Goal: Task Accomplishment & Management: Manage account settings

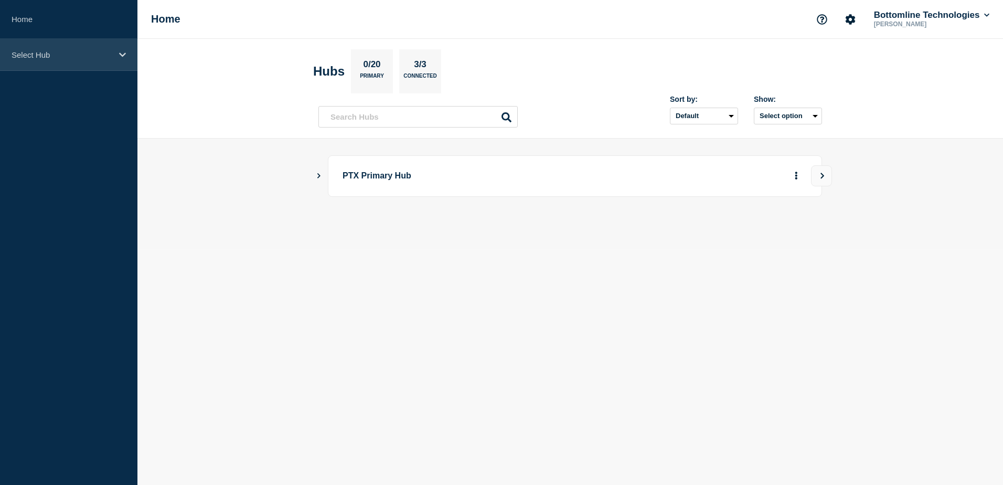
click at [92, 51] on p "Select Hub" at bounding box center [62, 54] width 101 height 9
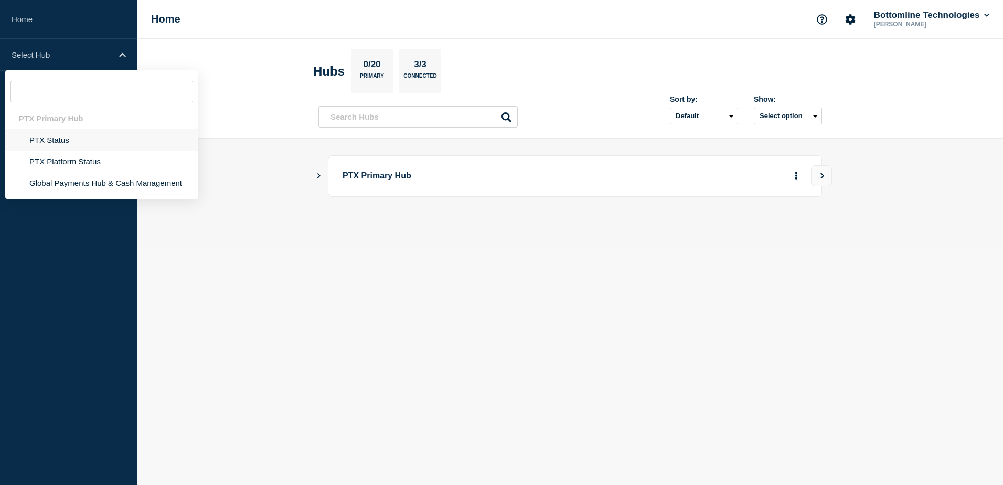
click at [98, 138] on li "PTX Status" at bounding box center [101, 140] width 193 height 22
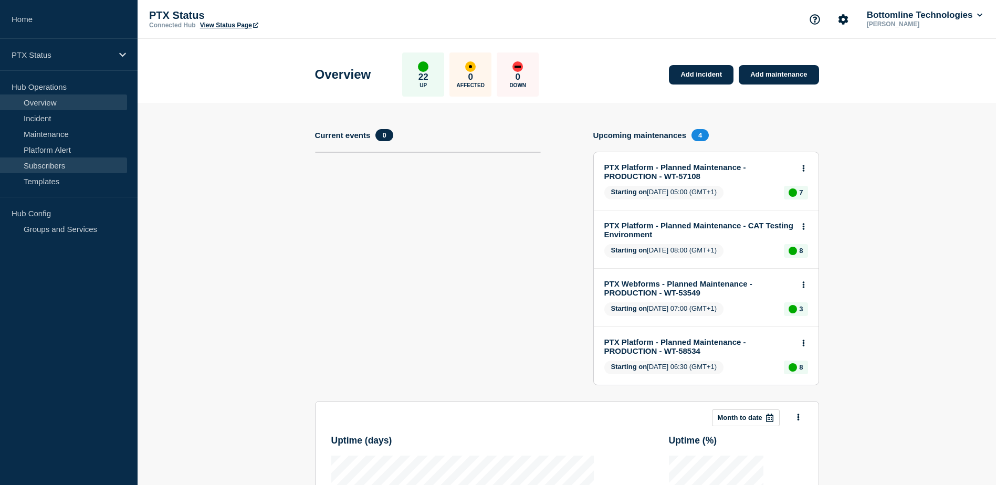
click at [78, 163] on link "Subscribers" at bounding box center [63, 165] width 127 height 16
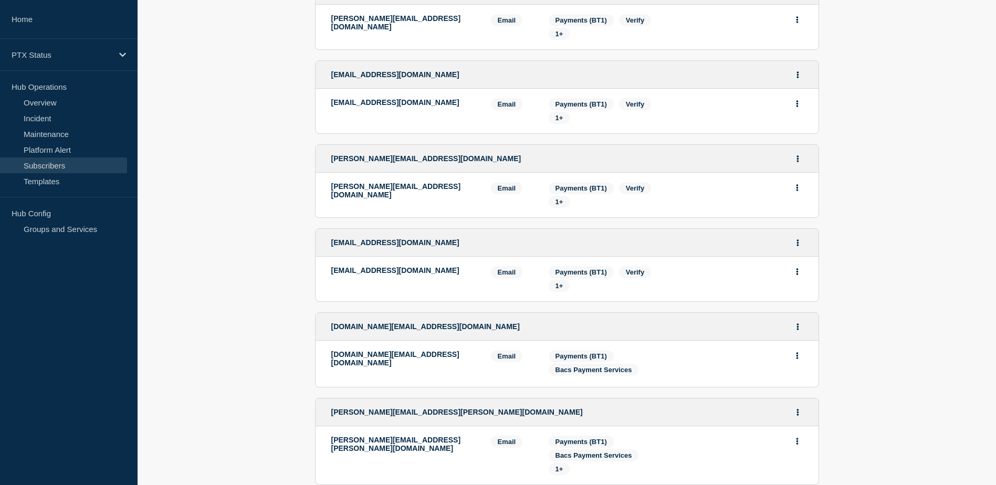
scroll to position [1929, 0]
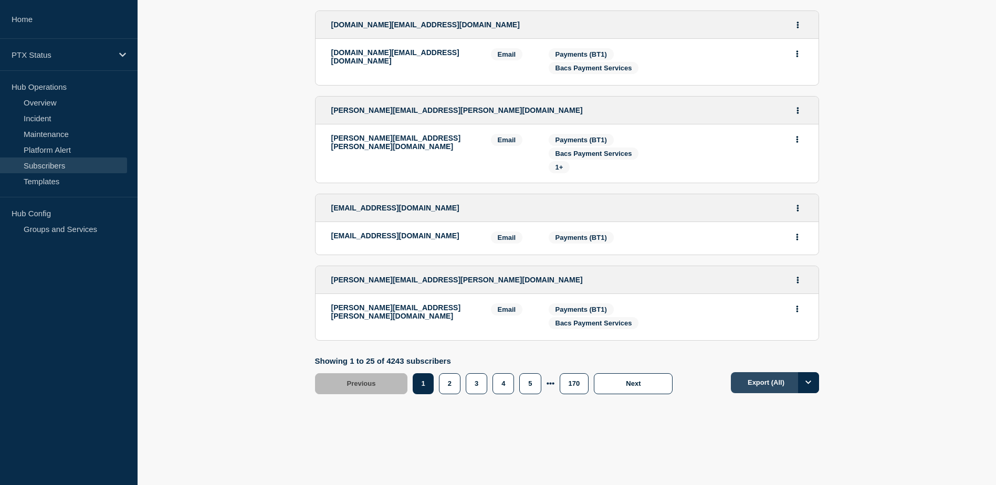
click at [780, 382] on button "Export (All)" at bounding box center [775, 382] width 88 height 21
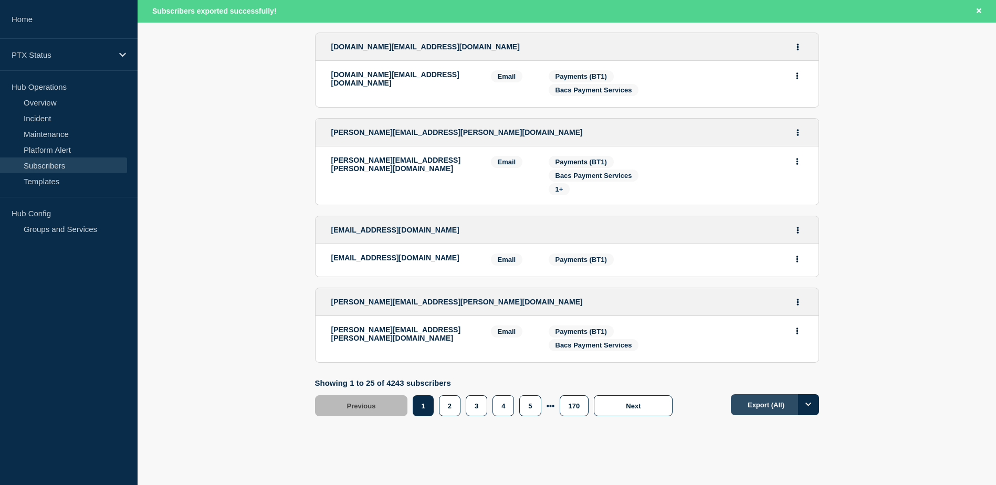
scroll to position [1951, 0]
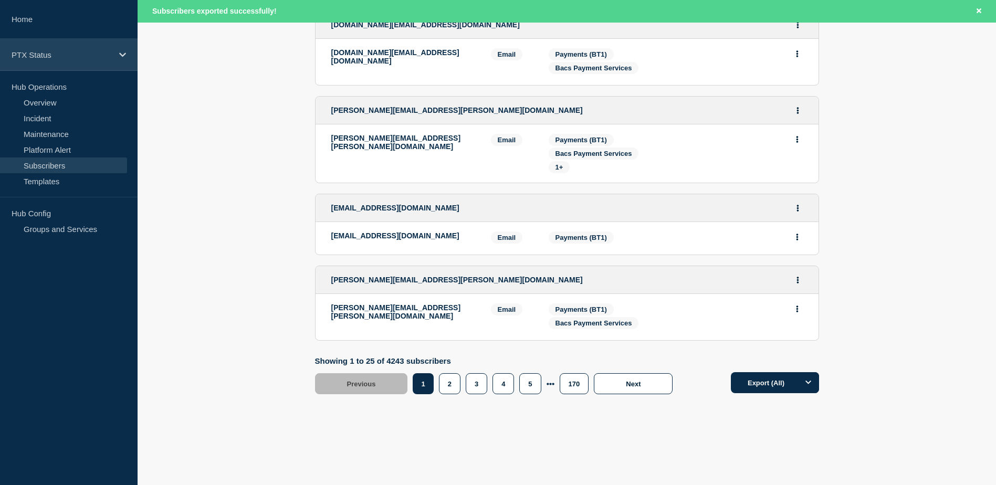
click at [56, 55] on p "PTX Status" at bounding box center [62, 54] width 101 height 9
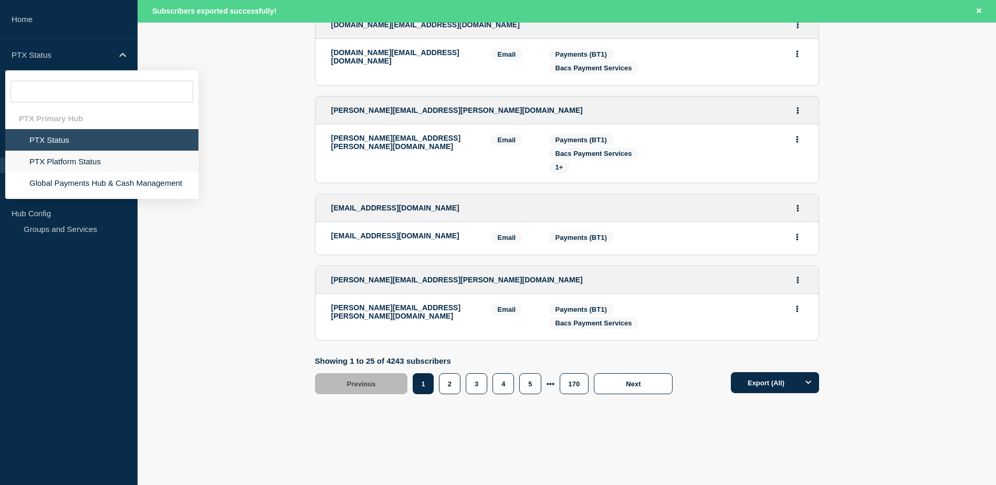
click at [59, 162] on li "PTX Platform Status" at bounding box center [101, 162] width 193 height 22
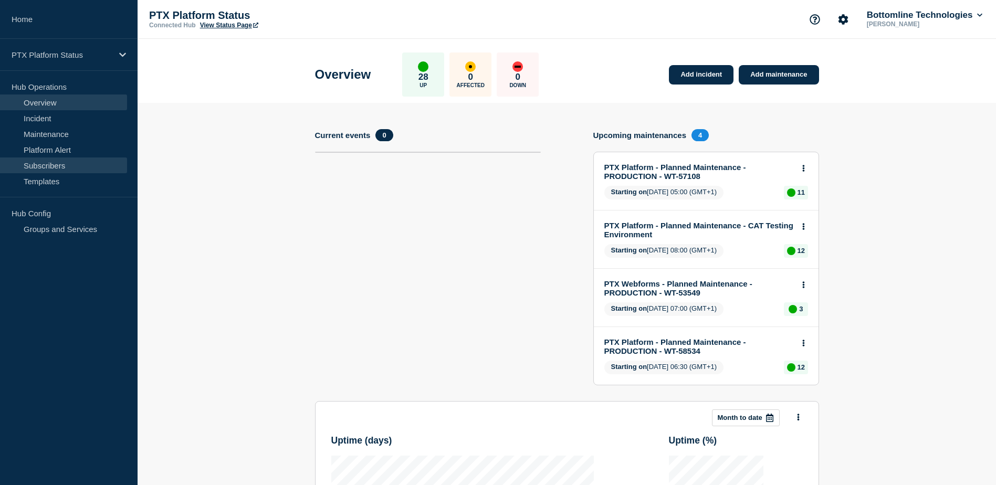
click at [49, 164] on link "Subscribers" at bounding box center [63, 165] width 127 height 16
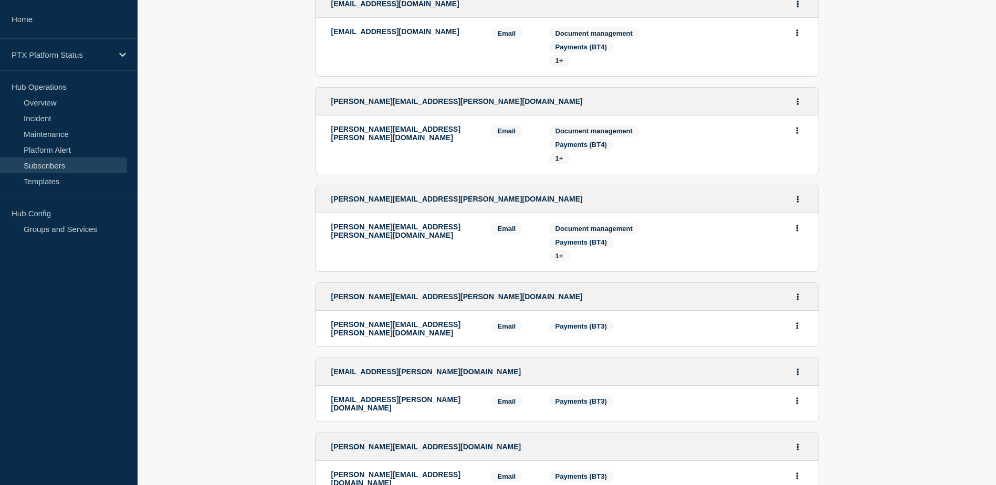
scroll to position [1894, 0]
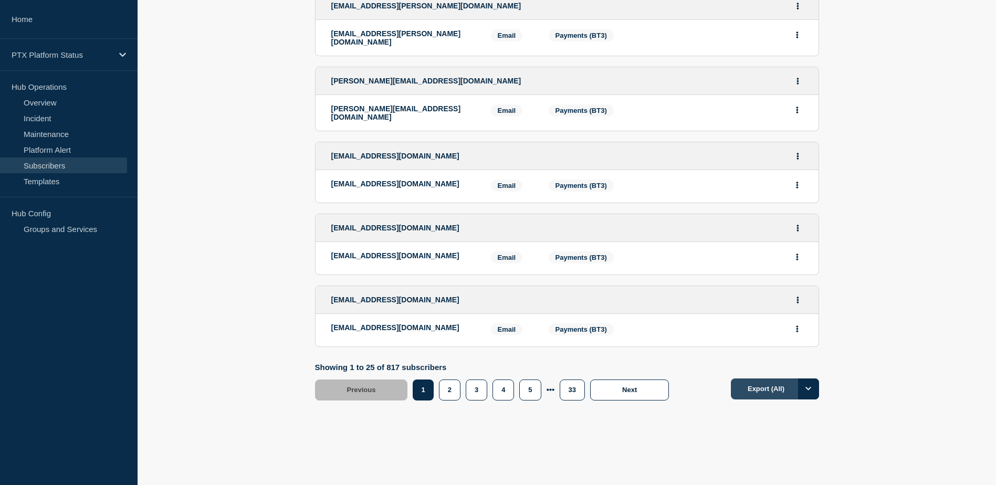
click at [756, 384] on button "Export (All)" at bounding box center [775, 388] width 88 height 21
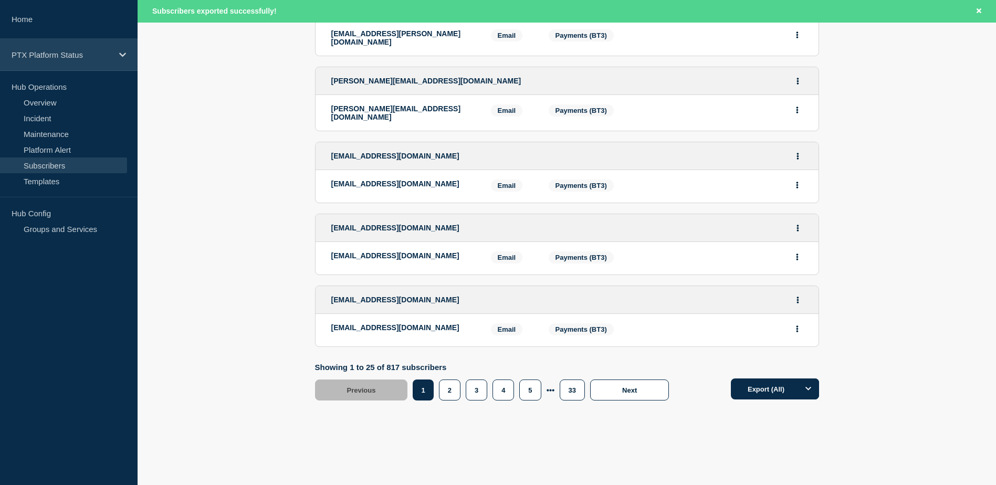
click at [44, 69] on div "PTX Platform Status" at bounding box center [68, 55] width 137 height 32
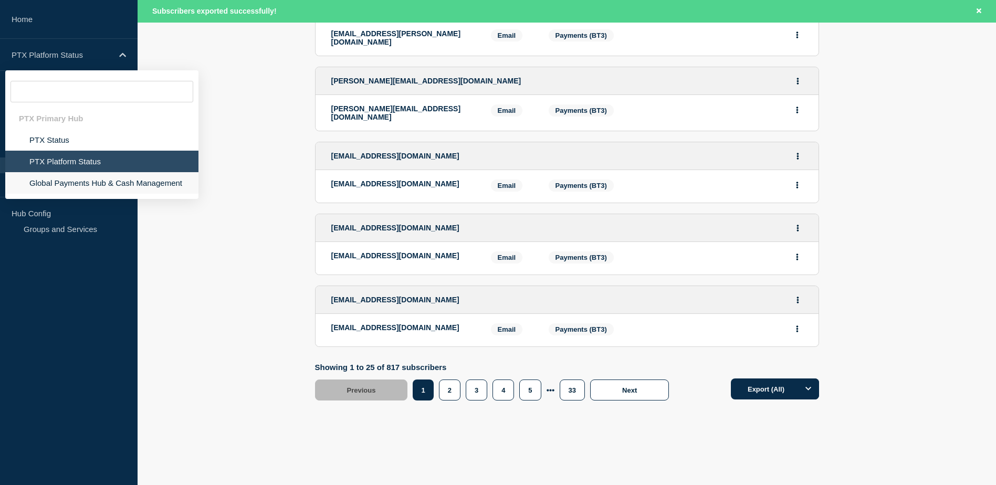
click at [51, 183] on li "Global Payments Hub & Cash Management" at bounding box center [101, 183] width 193 height 22
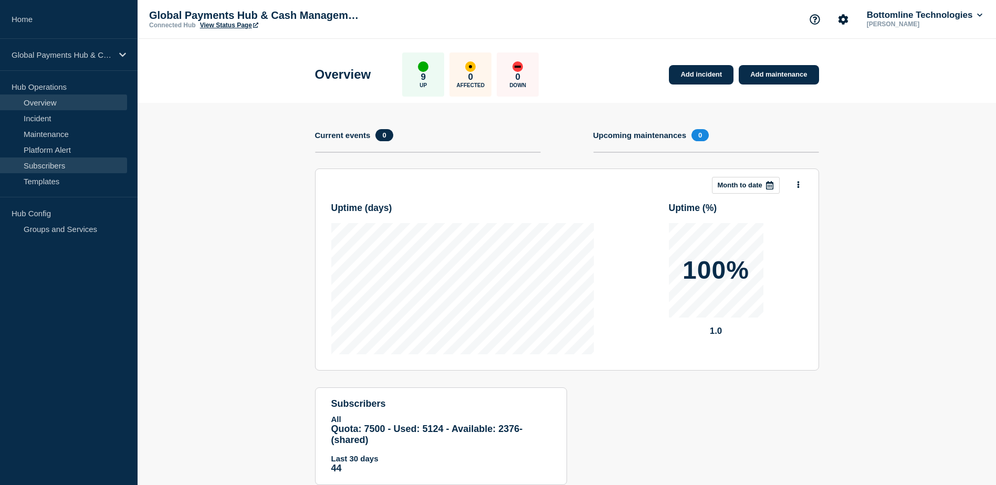
click at [48, 162] on link "Subscribers" at bounding box center [63, 165] width 127 height 16
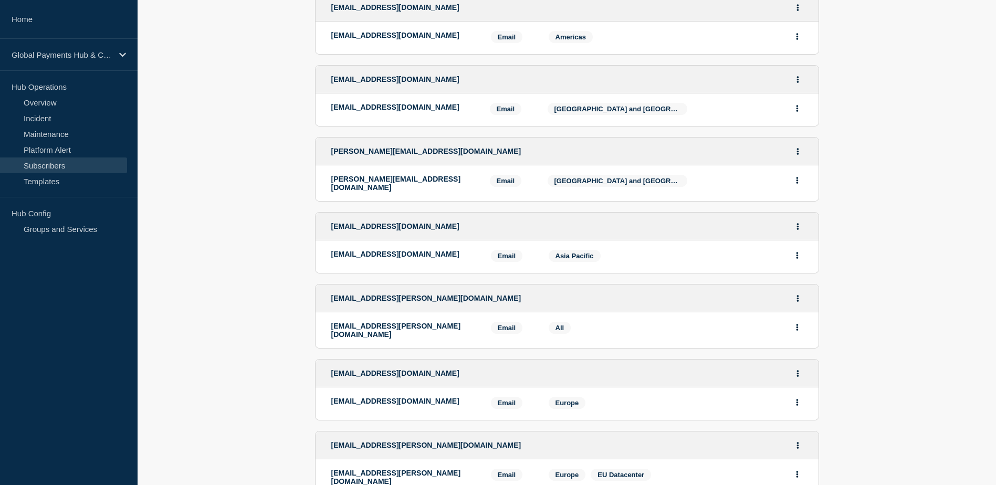
scroll to position [1675, 0]
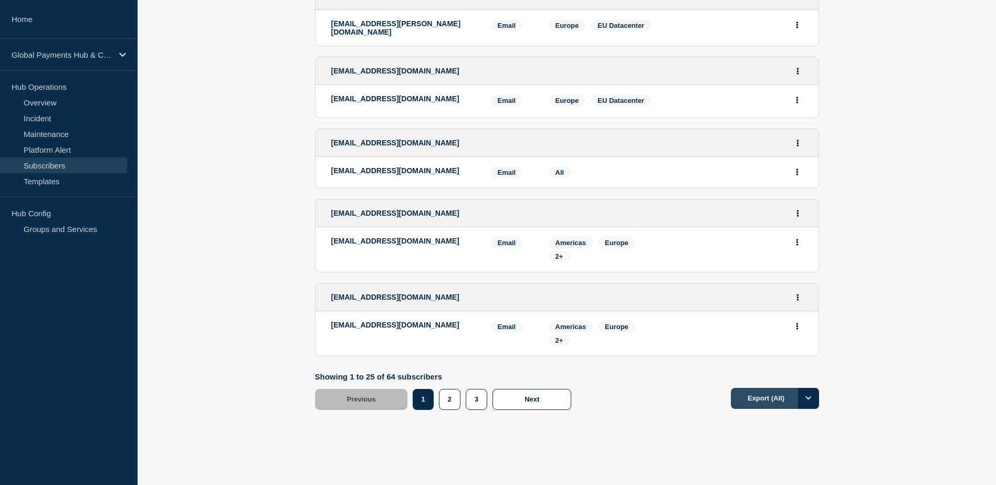
click at [753, 388] on button "Export (All)" at bounding box center [775, 398] width 88 height 21
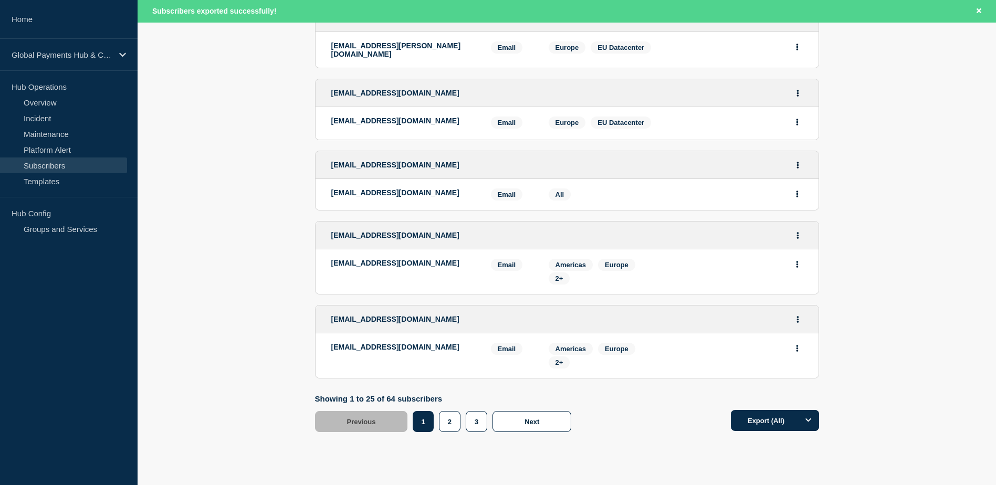
scroll to position [1697, 0]
